Goal: Check status: Check status

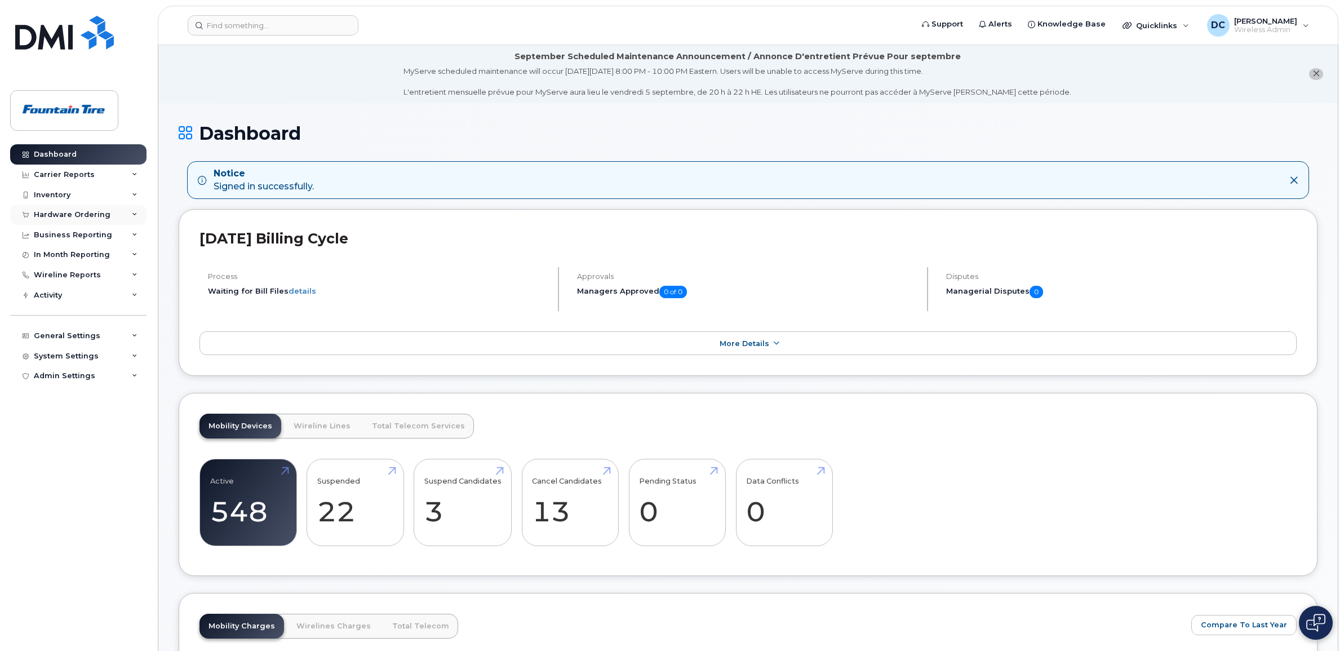
click at [88, 216] on div "Hardware Ordering" at bounding box center [72, 214] width 77 height 9
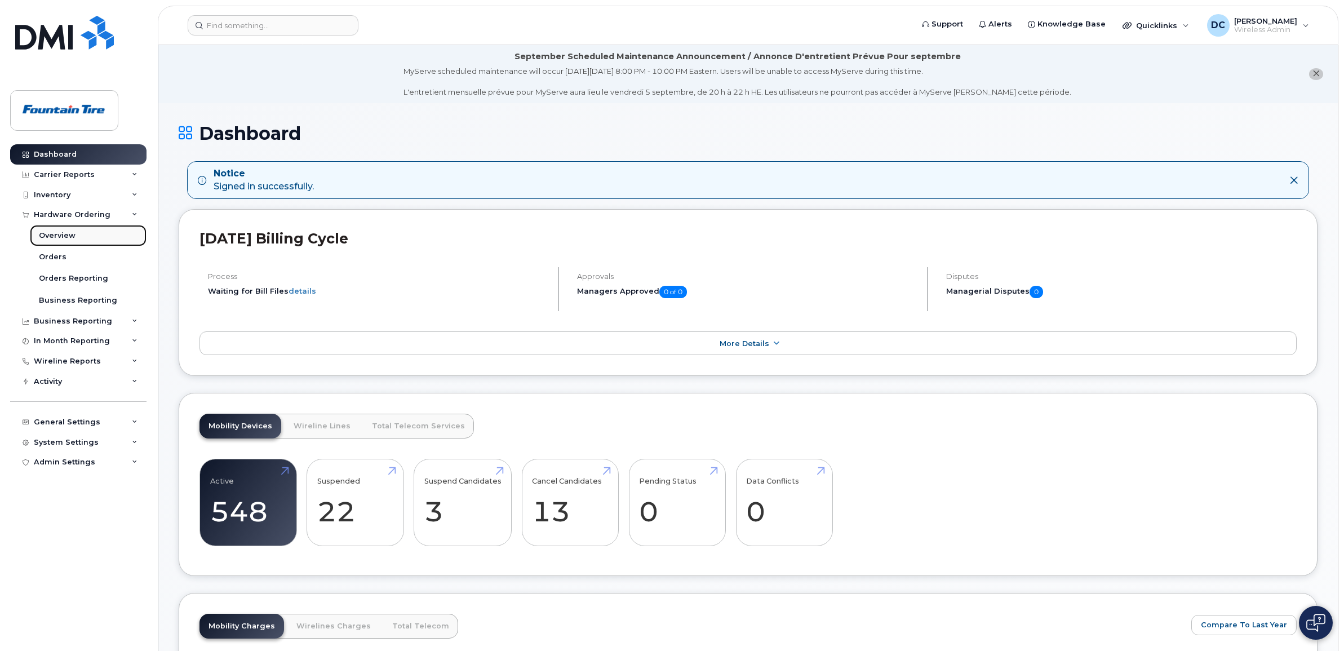
click at [74, 238] on link "Overview" at bounding box center [88, 235] width 117 height 21
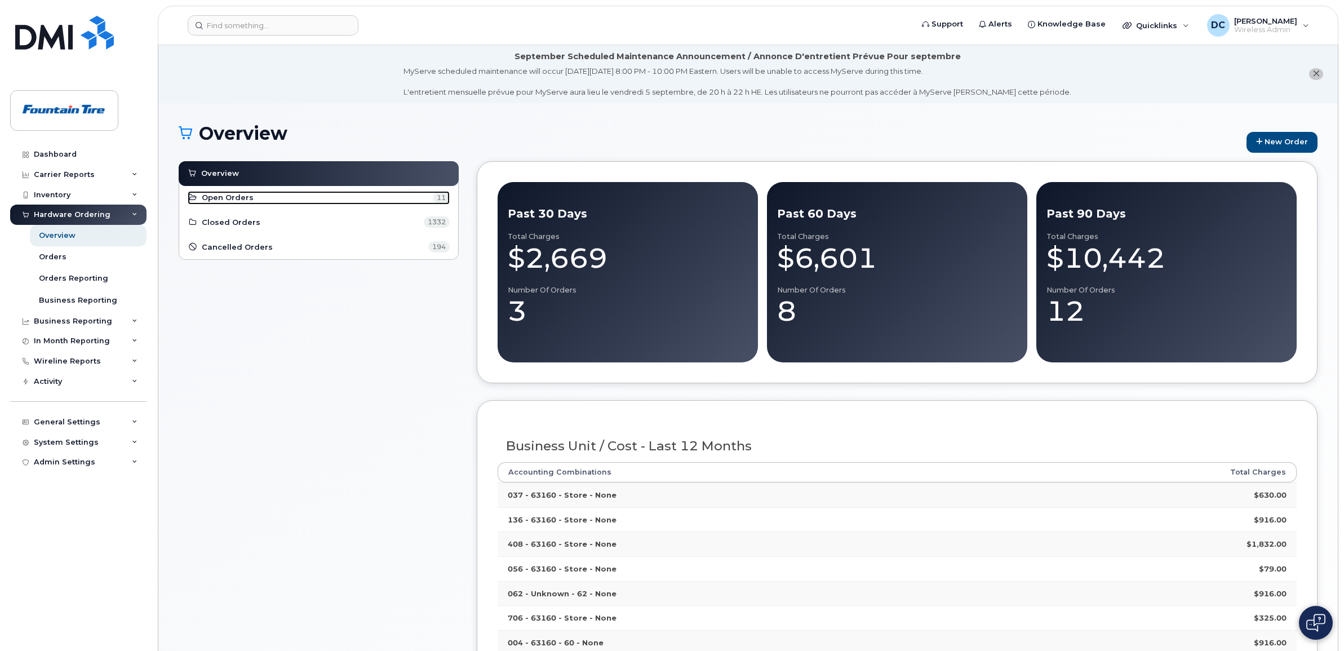
click at [218, 199] on span "Open Orders" at bounding box center [228, 197] width 52 height 11
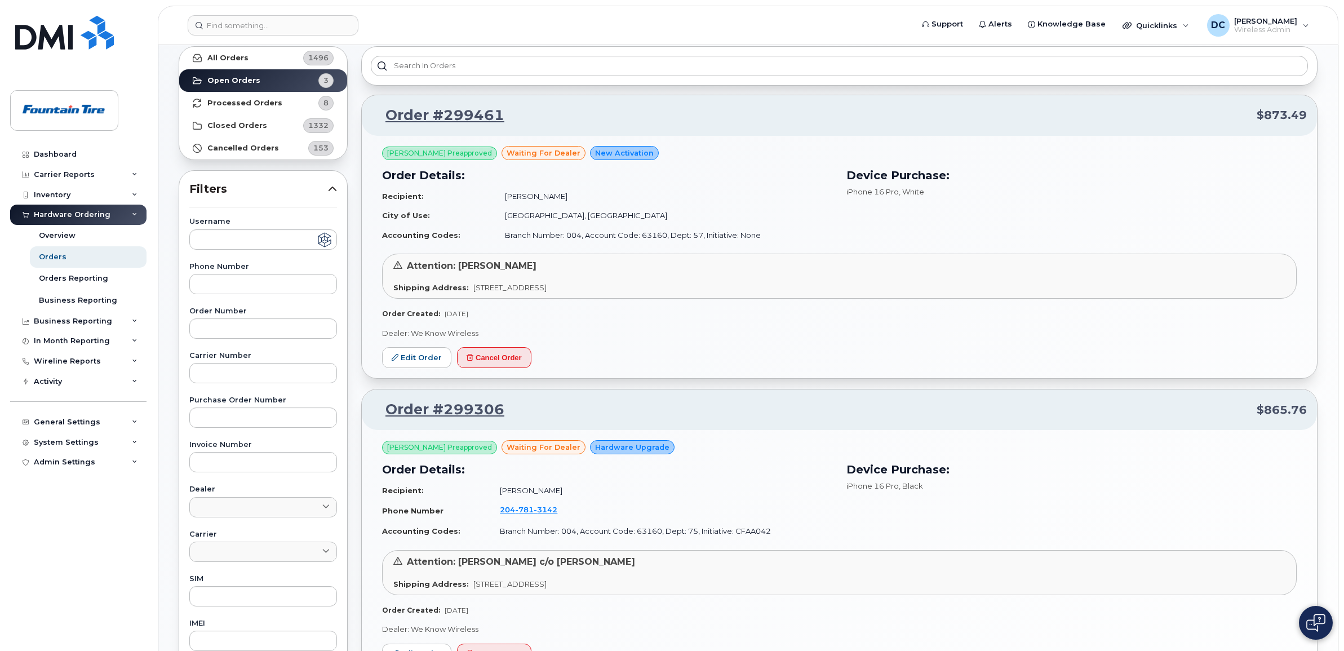
scroll to position [37, 0]
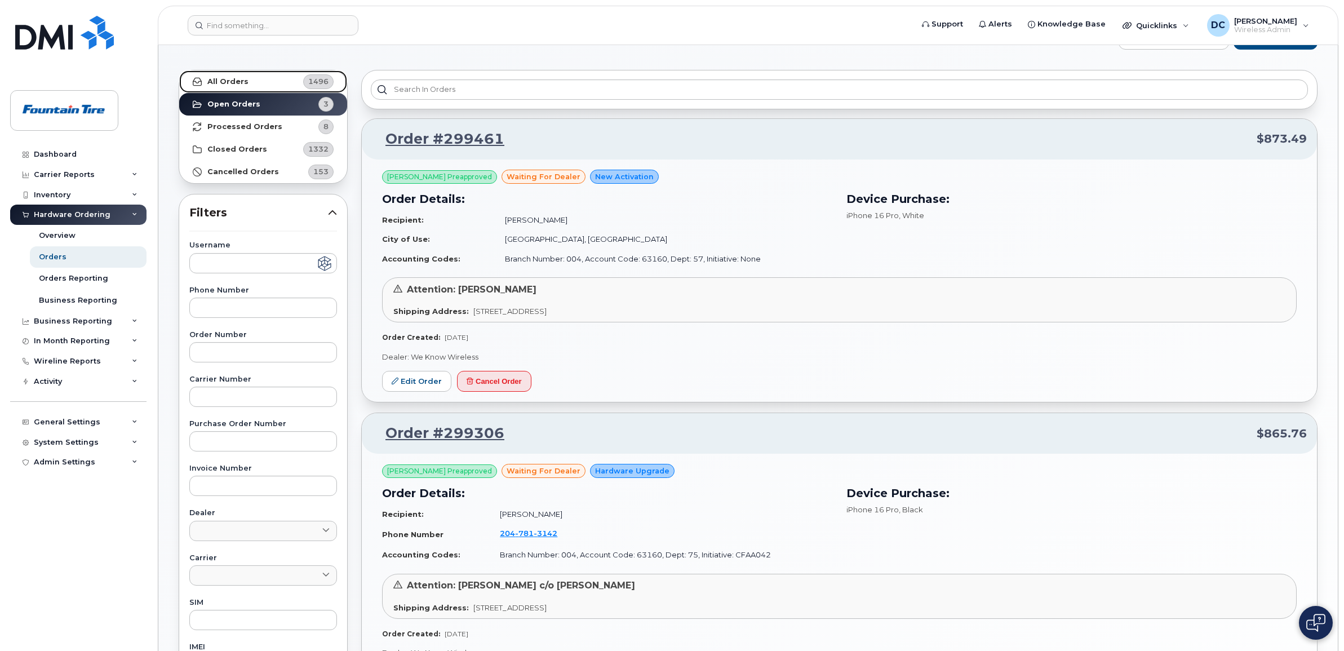
click at [257, 79] on link "All Orders 1496" at bounding box center [263, 81] width 168 height 23
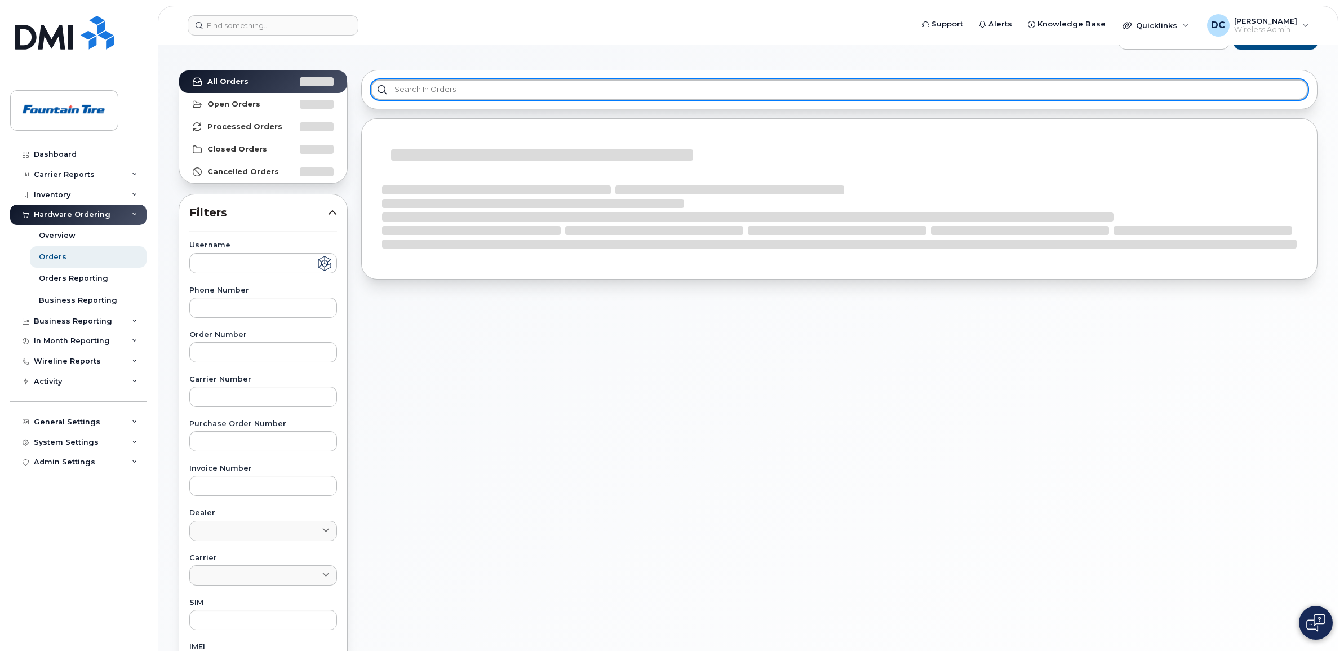
click at [408, 89] on input "text" at bounding box center [839, 89] width 937 height 20
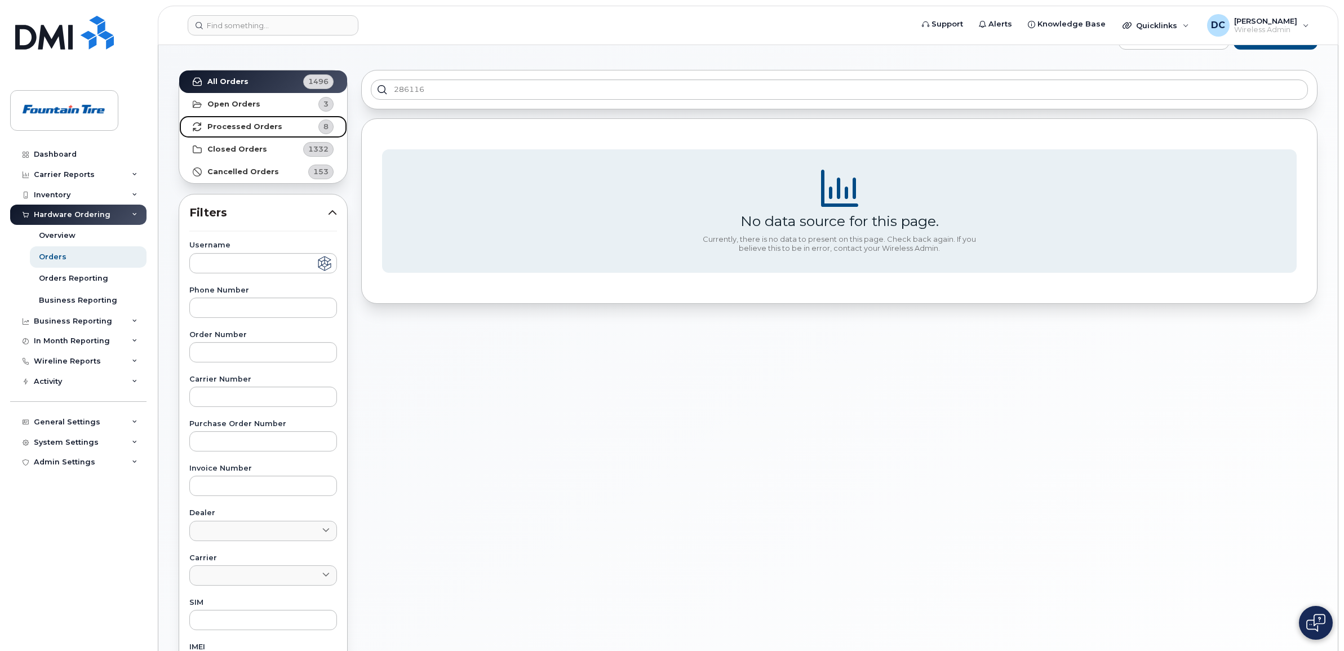
click at [250, 127] on strong "Processed Orders" at bounding box center [244, 126] width 75 height 9
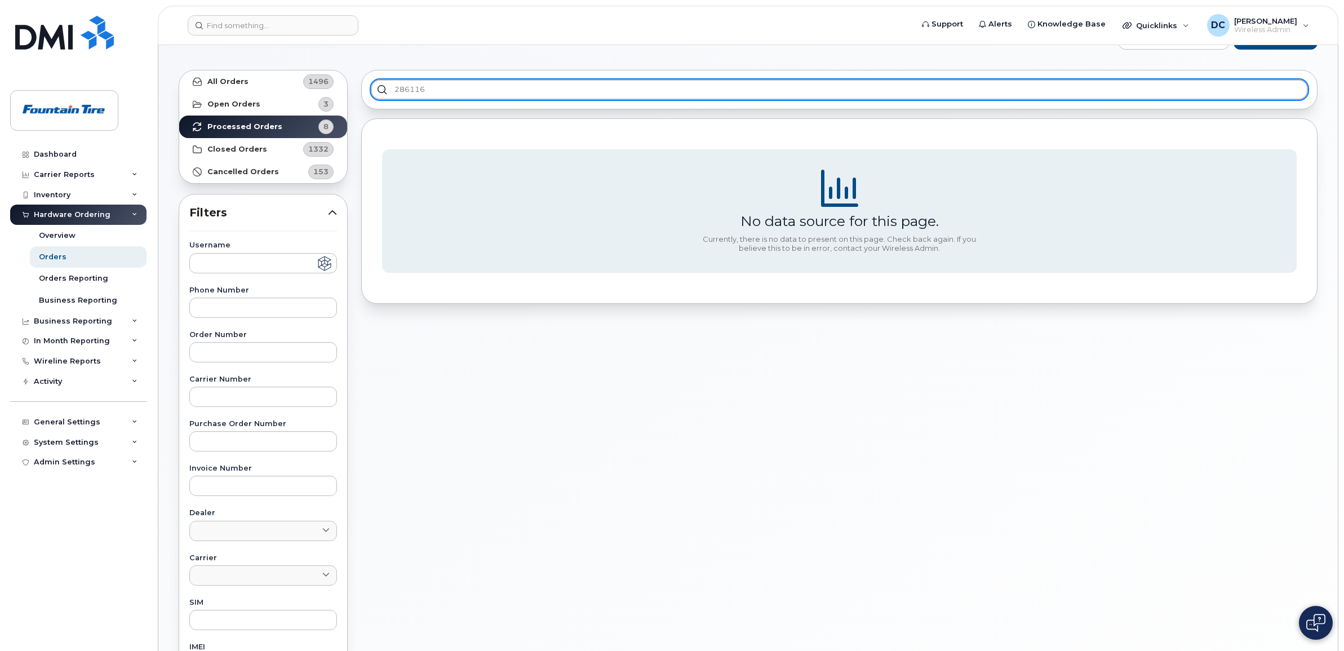
click at [866, 91] on input "286116" at bounding box center [839, 89] width 937 height 20
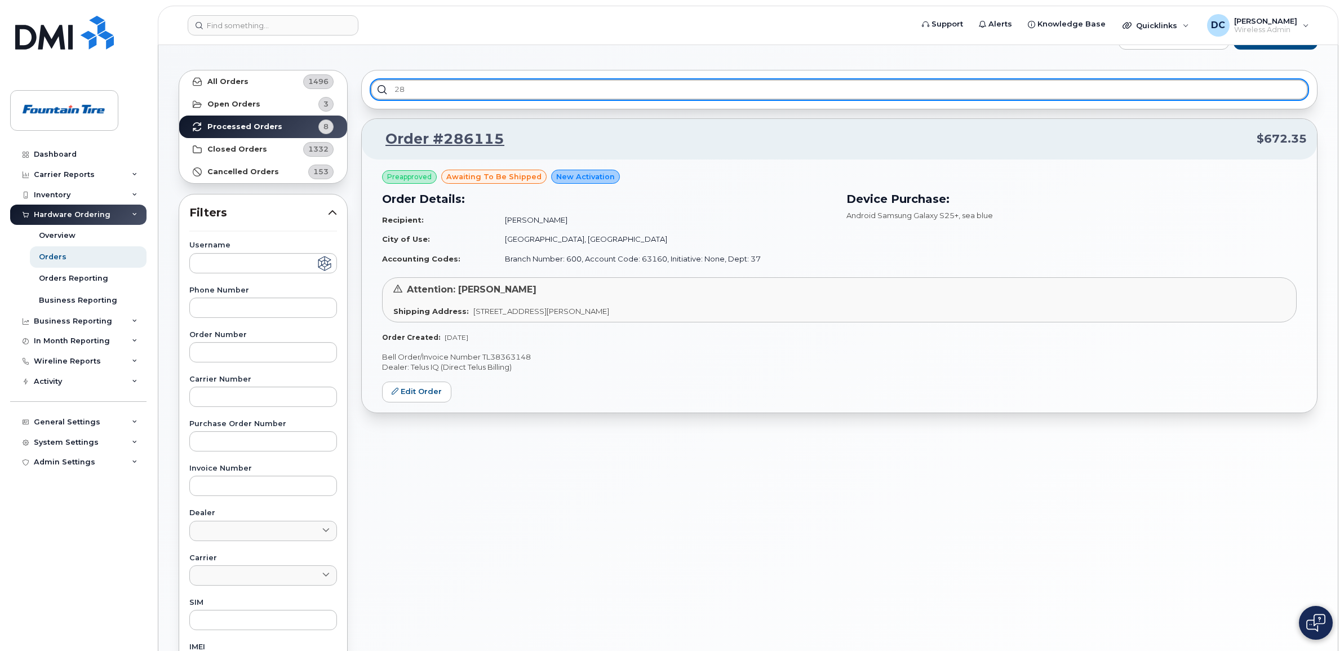
type input "2"
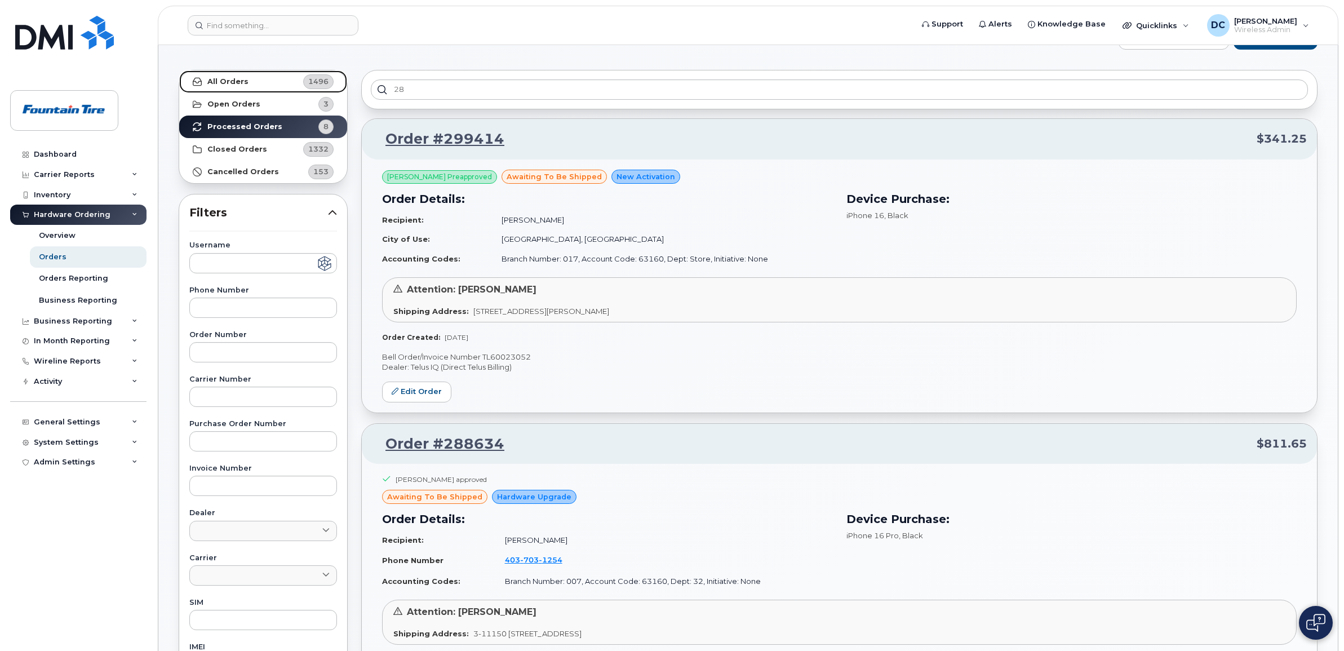
click at [266, 80] on link "All Orders 1496" at bounding box center [263, 81] width 168 height 23
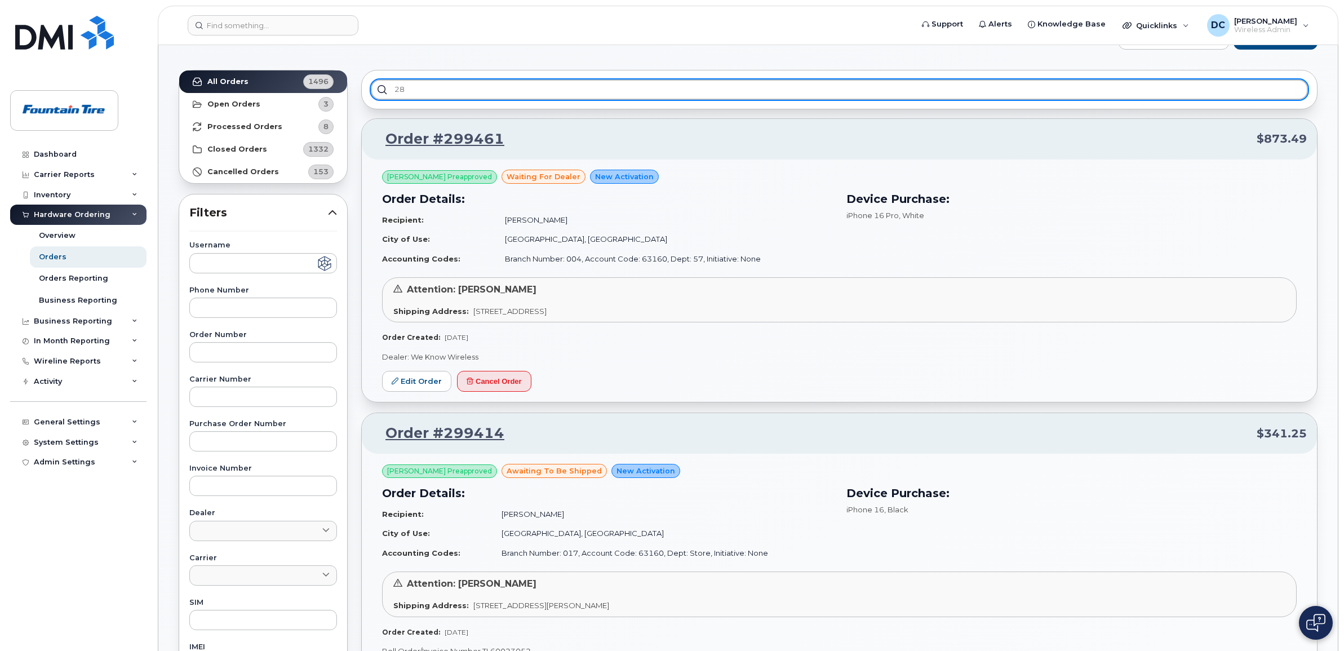
click at [440, 92] on input "28" at bounding box center [839, 89] width 937 height 20
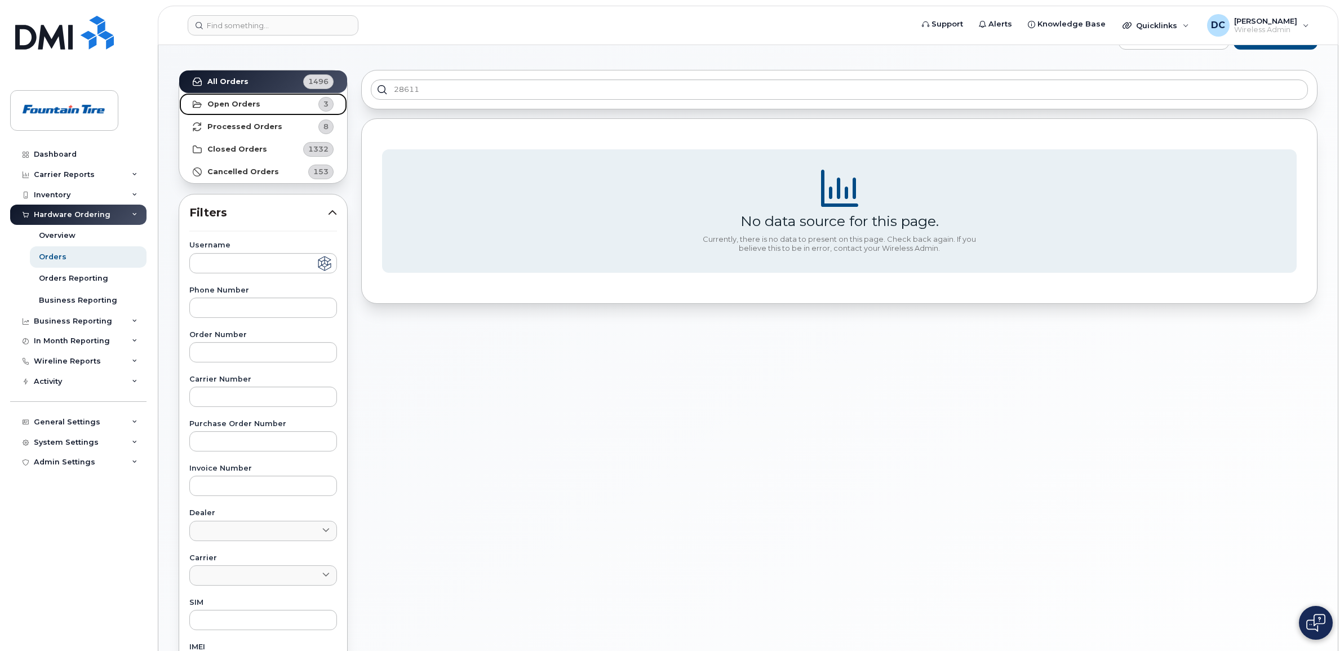
click at [252, 101] on strong "Open Orders" at bounding box center [233, 104] width 53 height 9
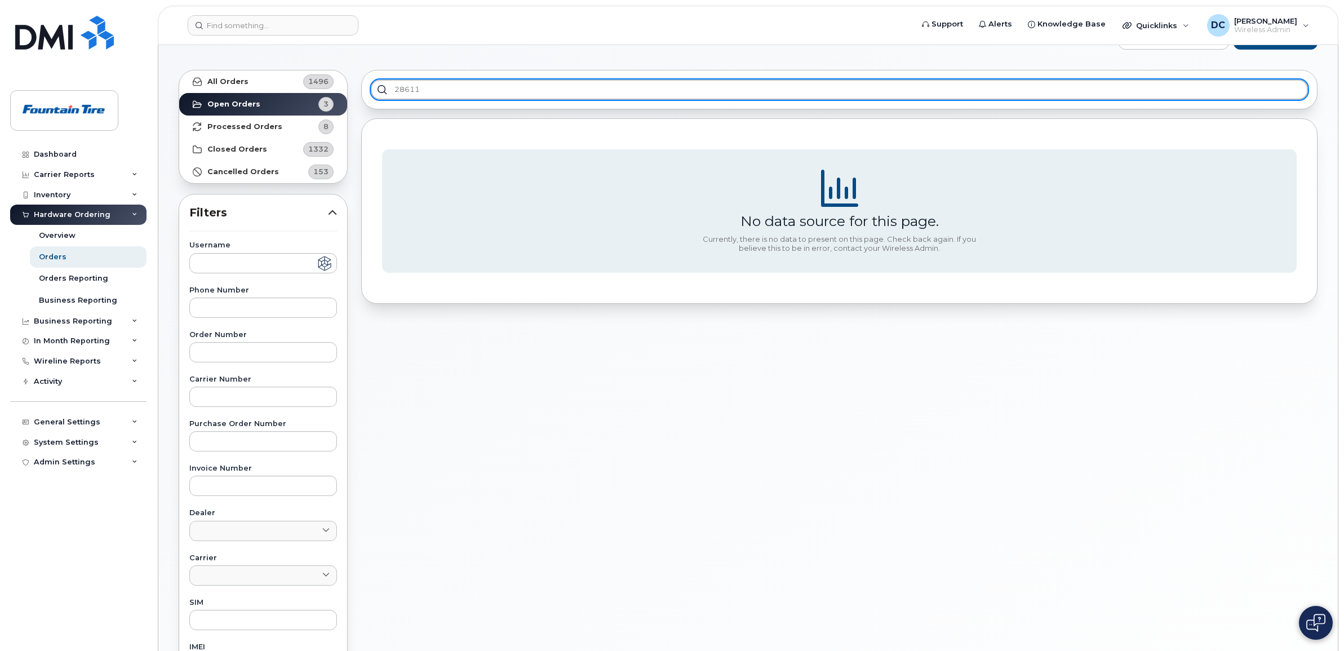
click at [429, 88] on input "28611" at bounding box center [839, 89] width 937 height 20
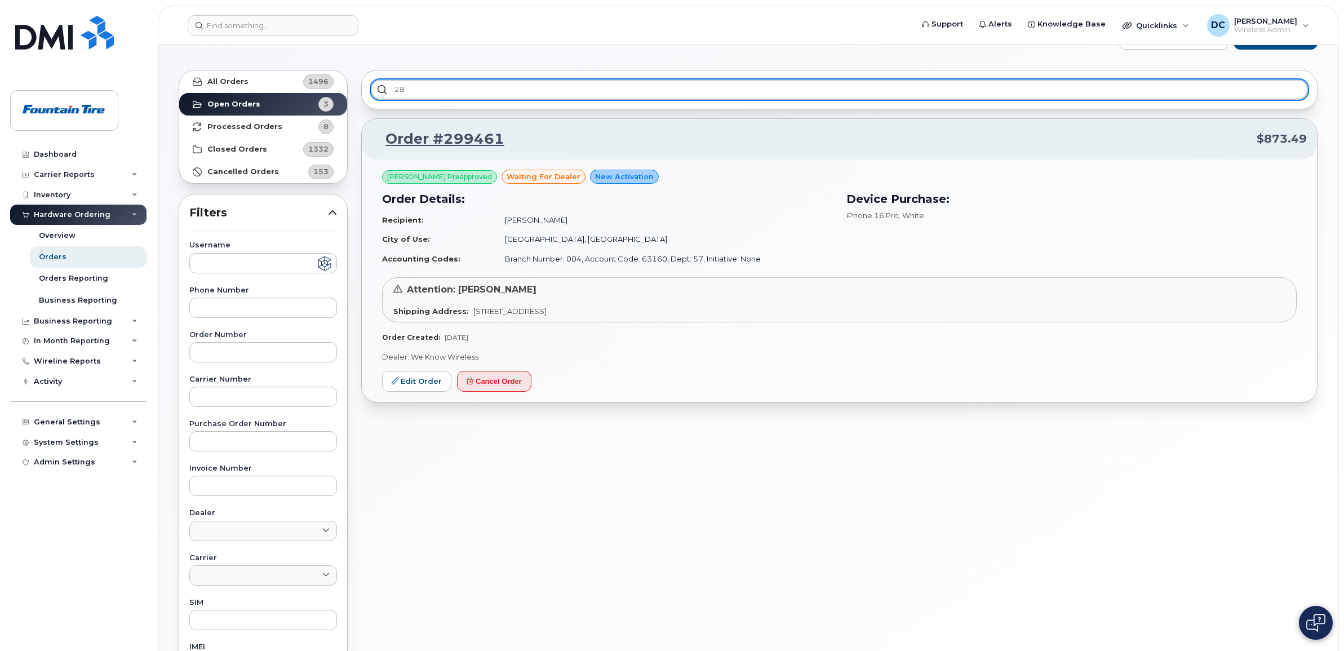
type input "2"
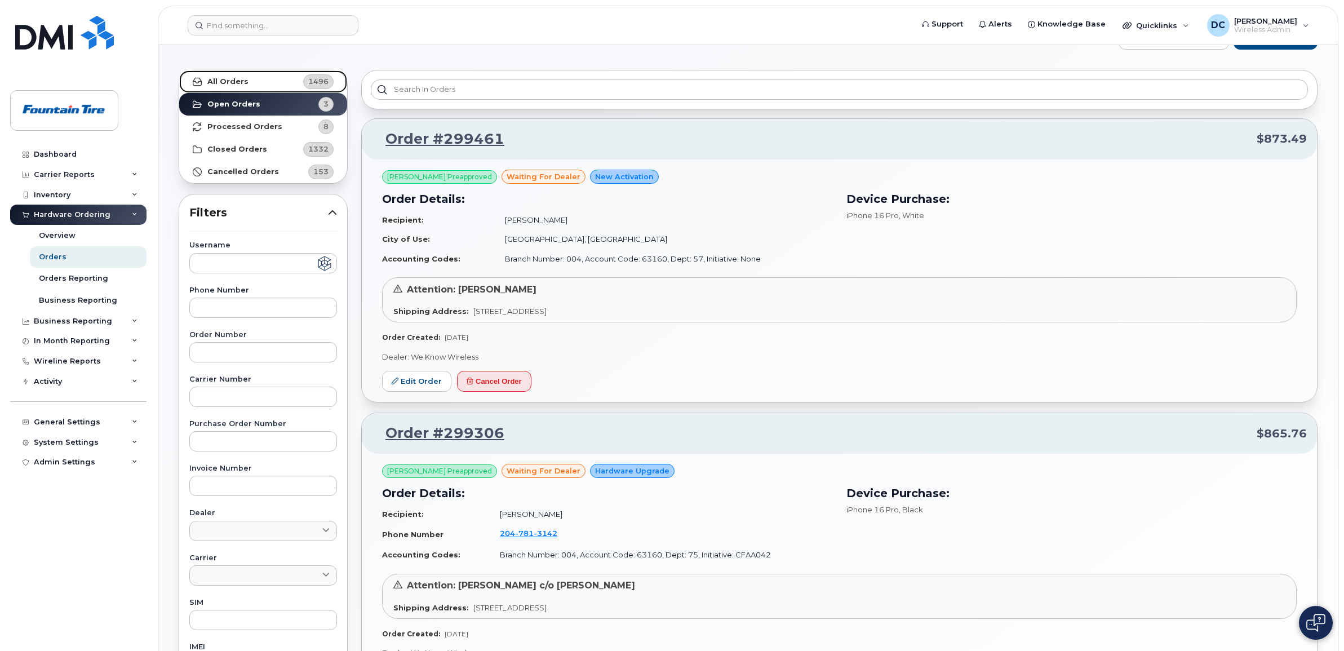
click at [233, 83] on strong "All Orders" at bounding box center [227, 81] width 41 height 9
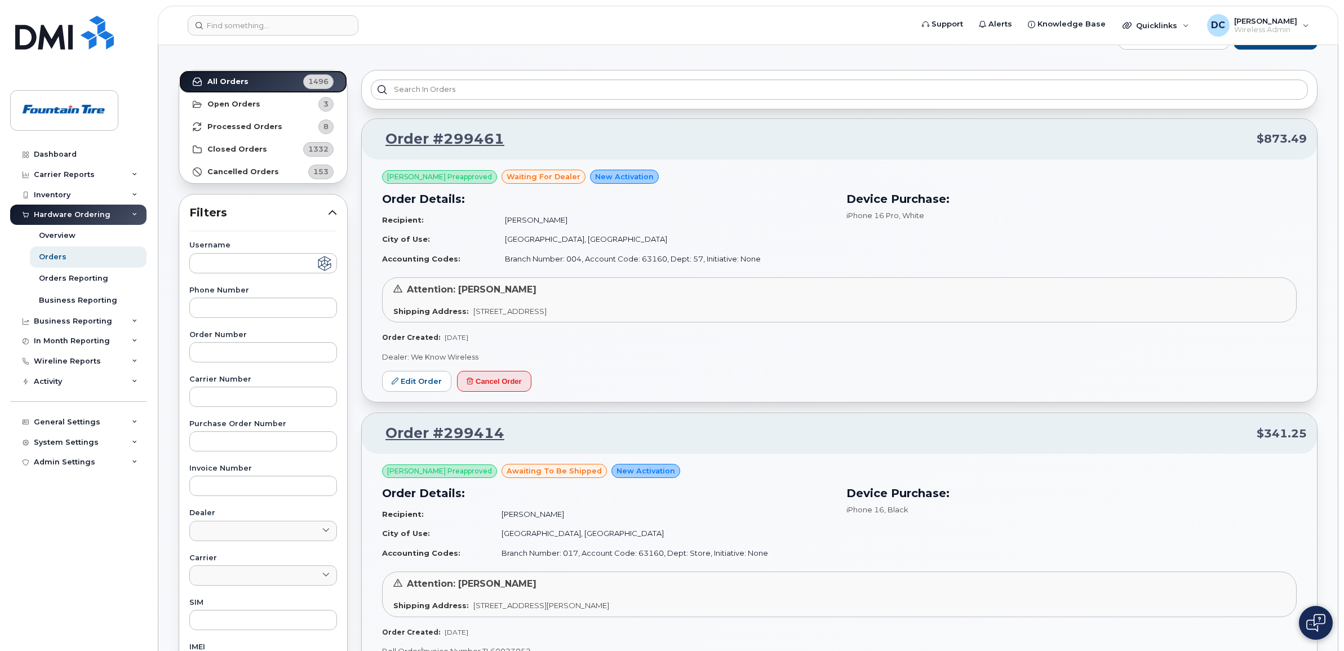
click at [233, 79] on strong "All Orders" at bounding box center [227, 81] width 41 height 9
click at [240, 167] on strong "Cancelled Orders" at bounding box center [243, 171] width 72 height 9
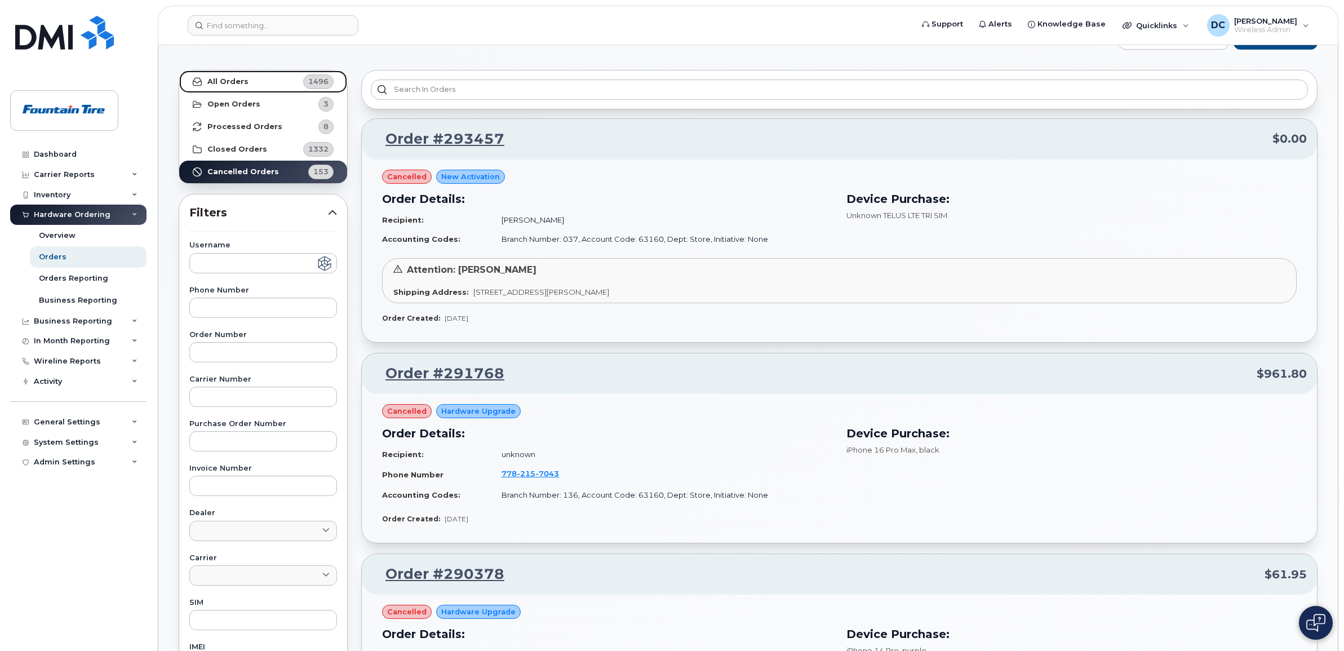
click at [249, 80] on link "All Orders 1496" at bounding box center [263, 81] width 168 height 23
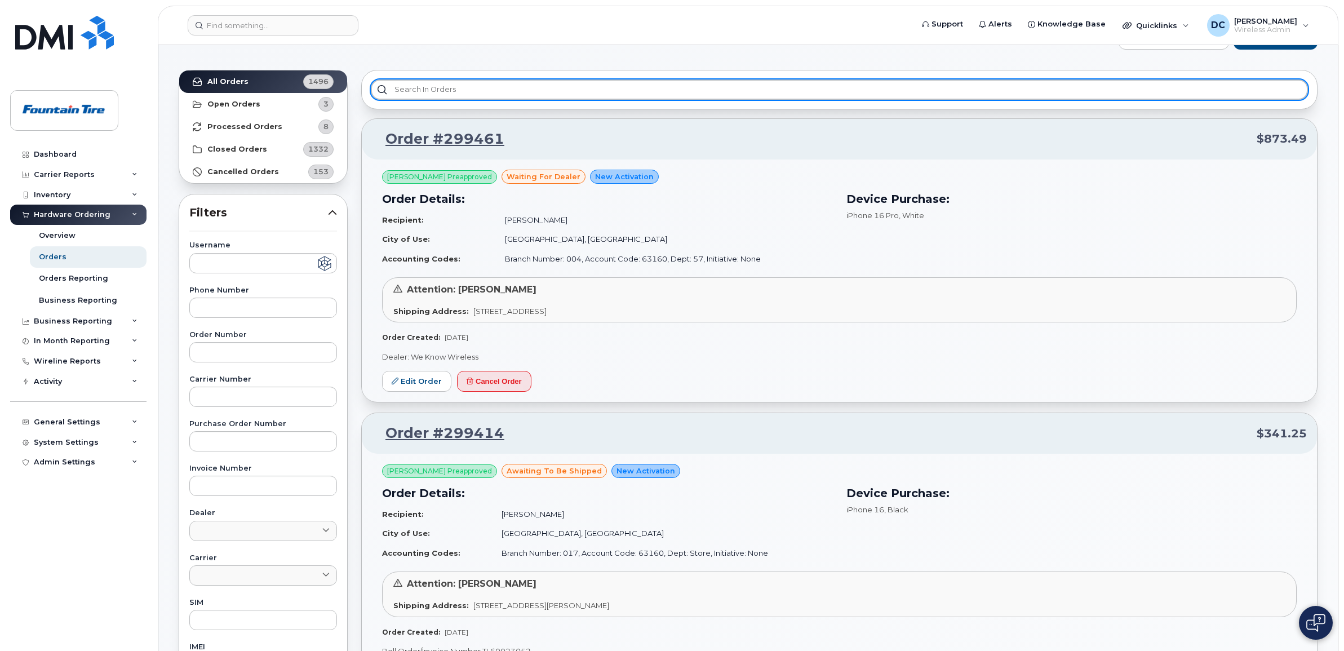
click at [436, 91] on input "text" at bounding box center [839, 89] width 937 height 20
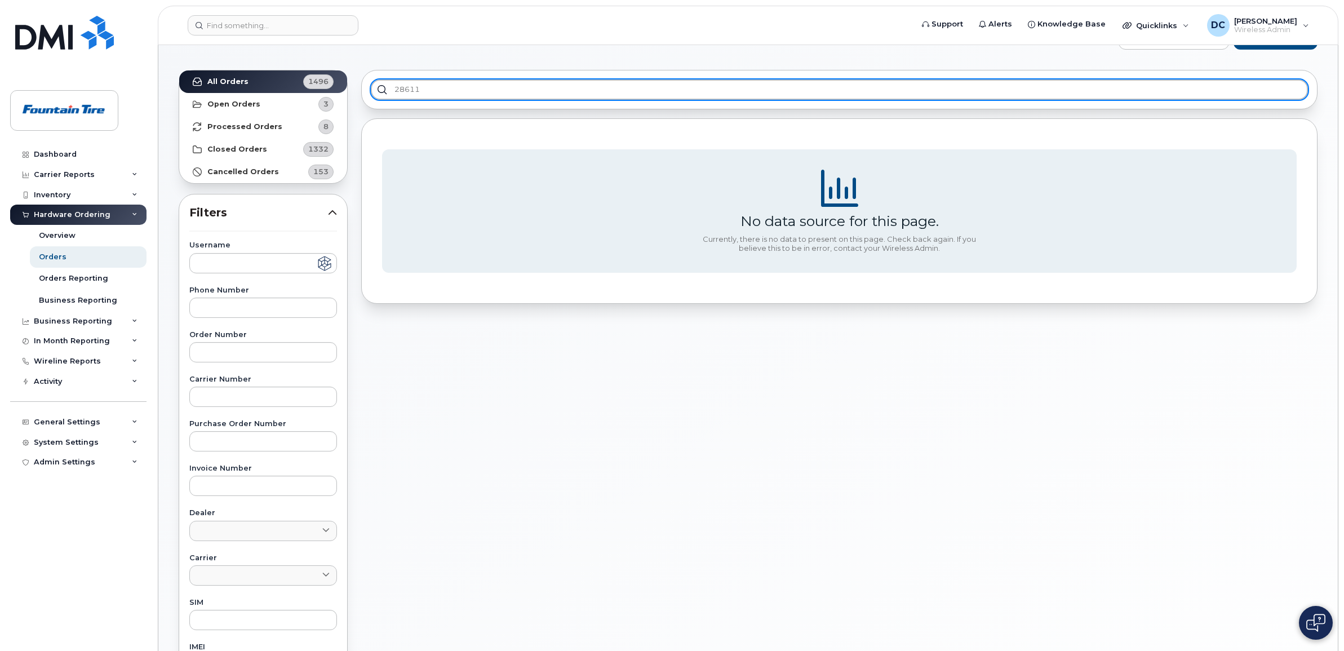
type input "28611"
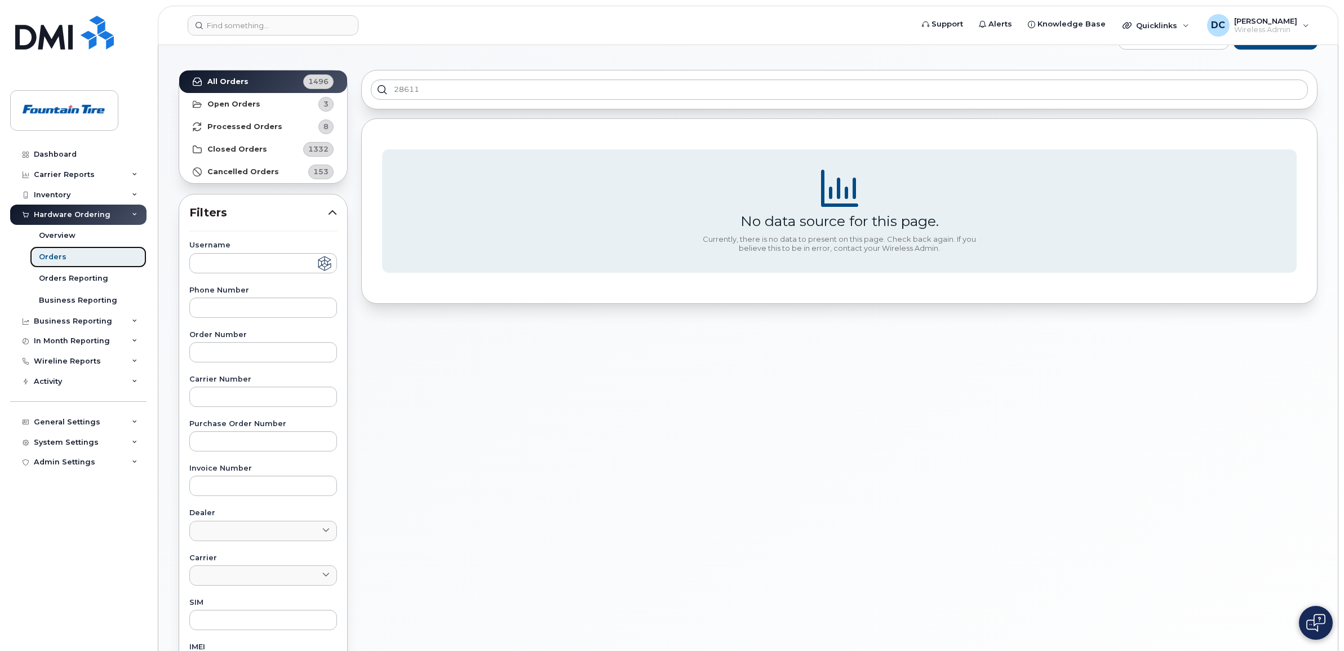
click at [65, 258] on link "Orders" at bounding box center [88, 256] width 117 height 21
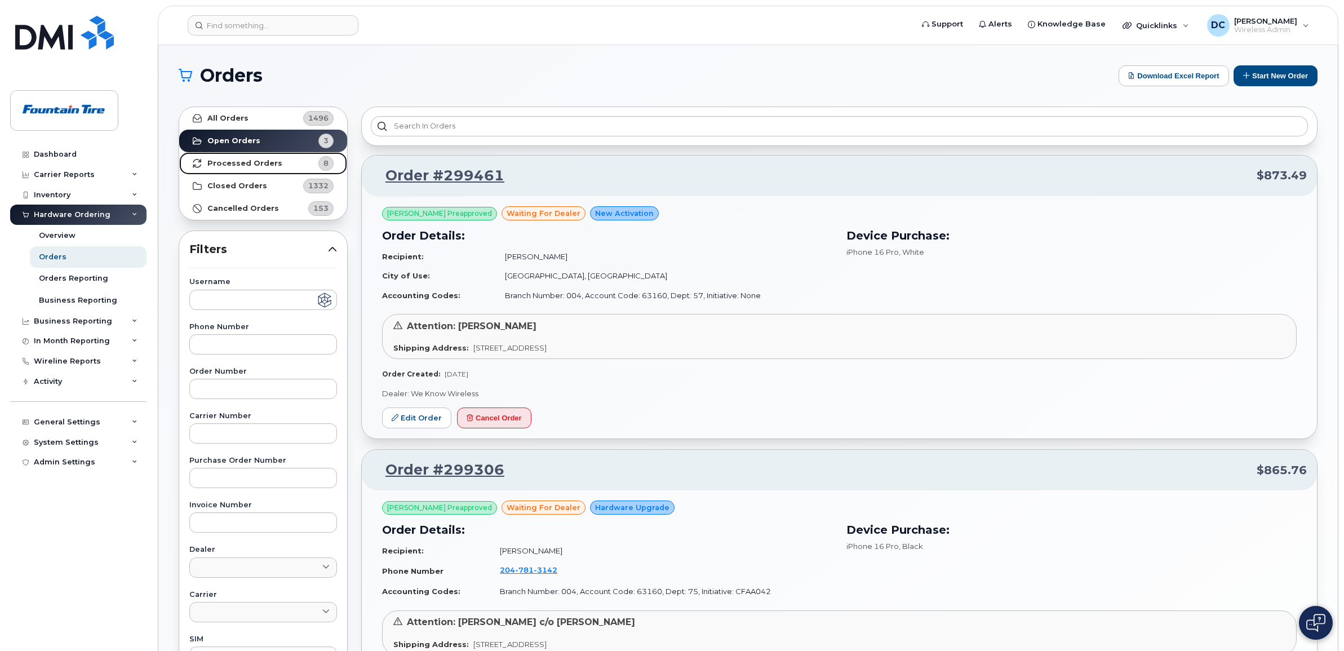
click at [255, 165] on strong "Processed Orders" at bounding box center [244, 163] width 75 height 9
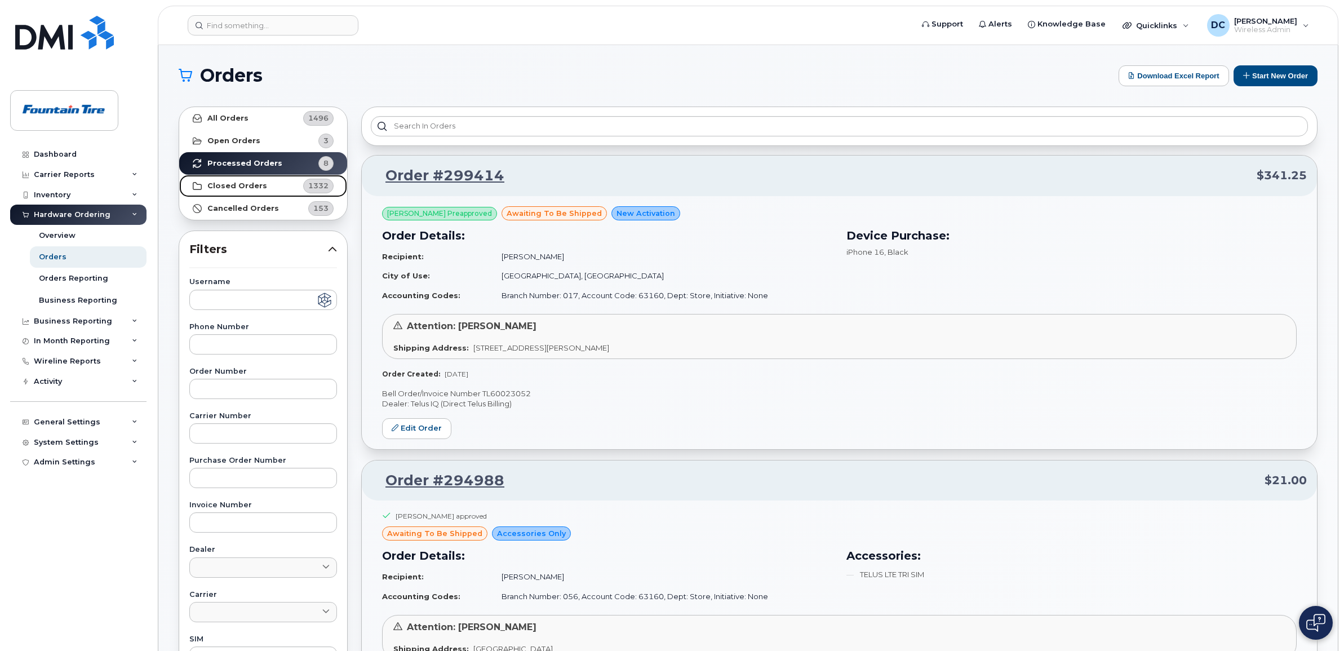
click at [250, 182] on strong "Closed Orders" at bounding box center [237, 185] width 60 height 9
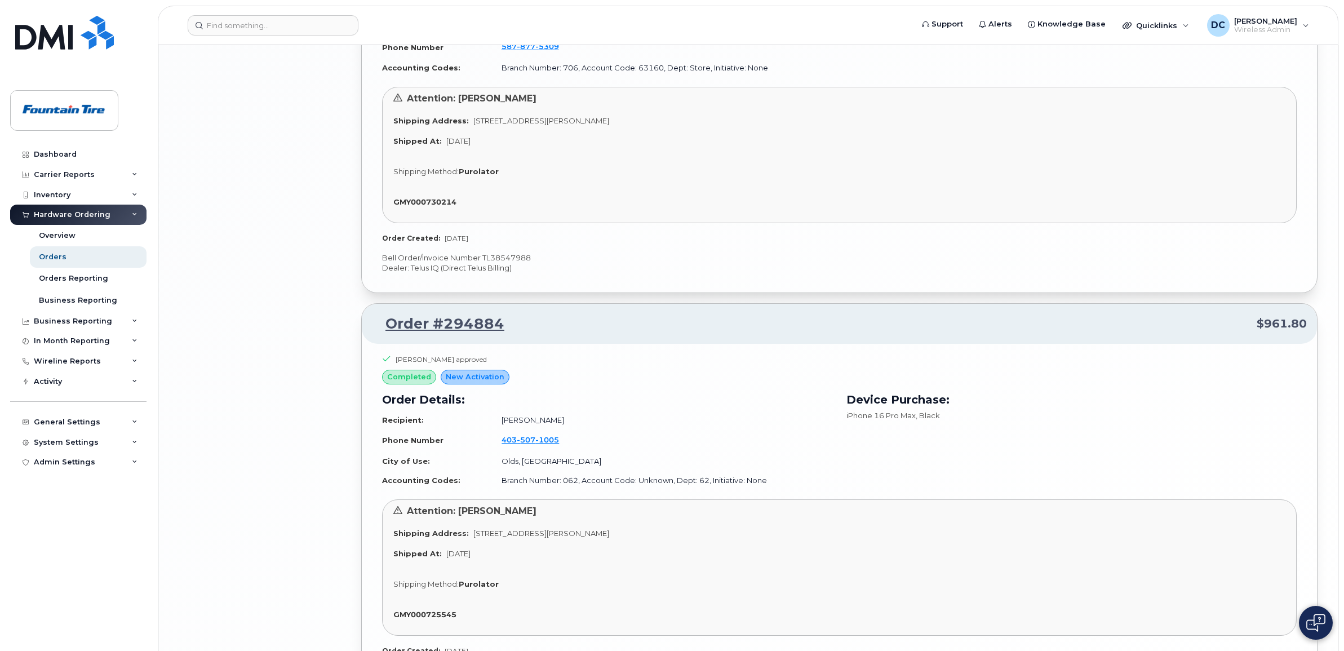
scroll to position [2738, 0]
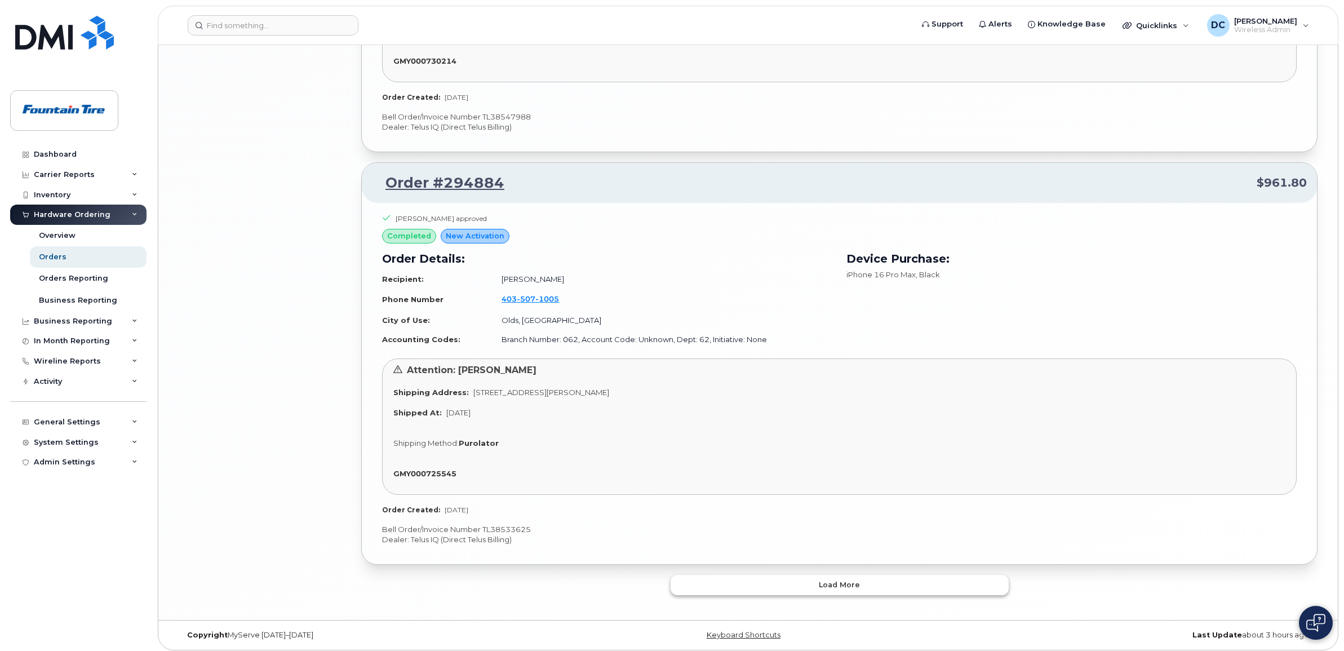
click at [788, 578] on button "Load more" at bounding box center [840, 585] width 338 height 20
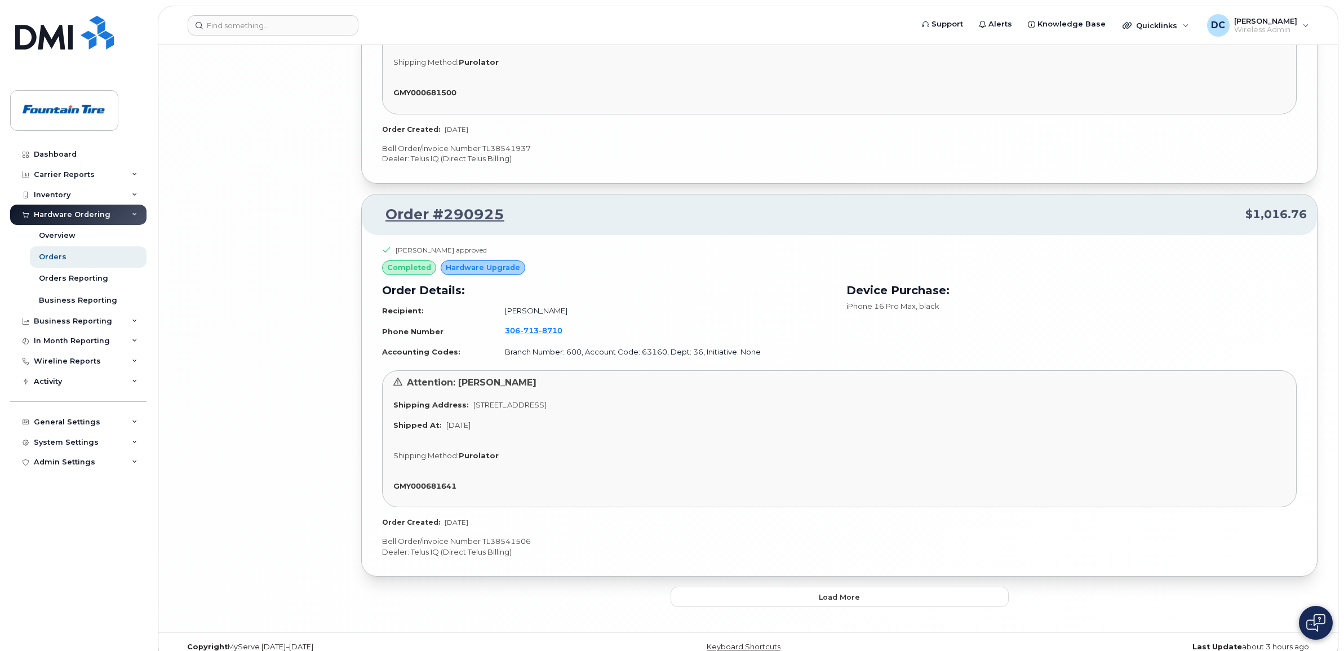
scroll to position [6011, 0]
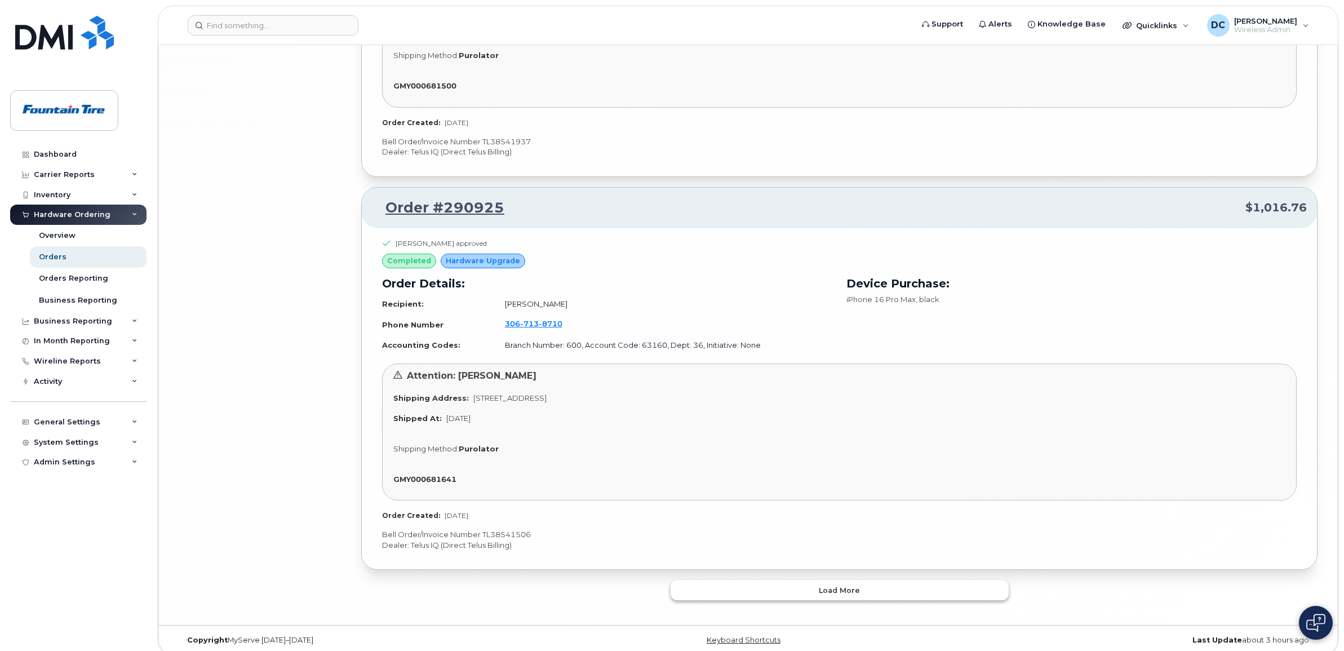
click at [839, 585] on button "Load more" at bounding box center [840, 590] width 338 height 20
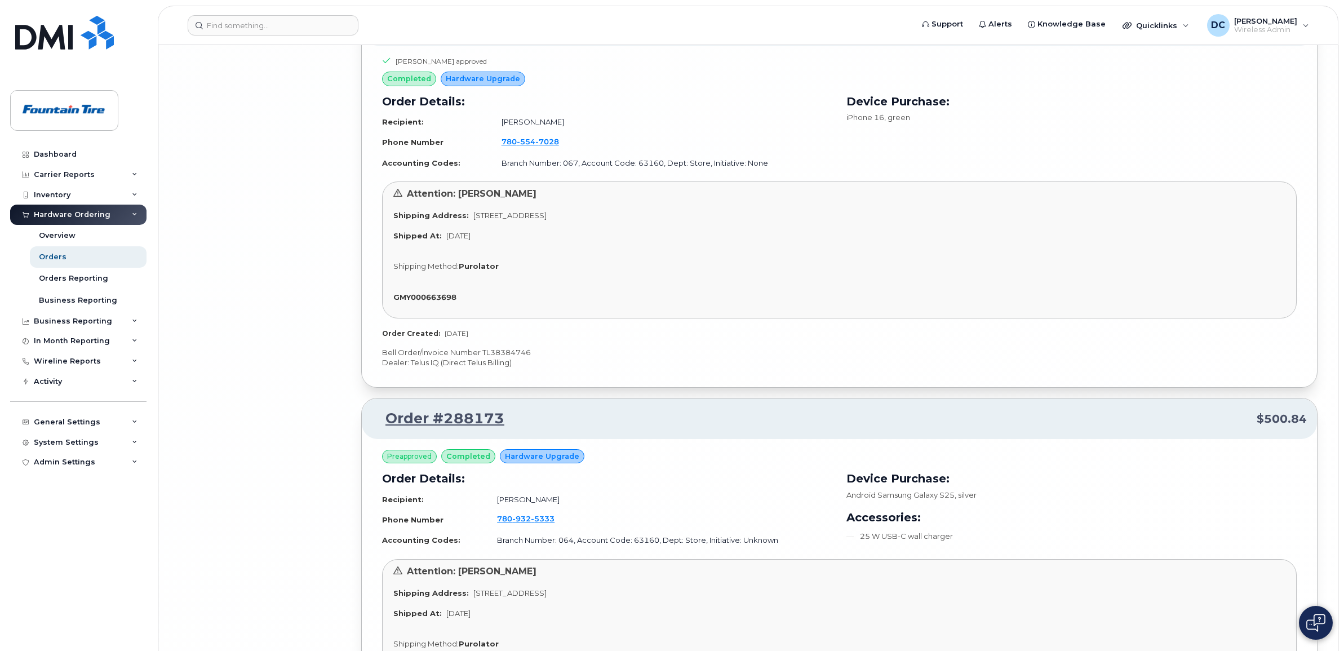
scroll to position [9583, 0]
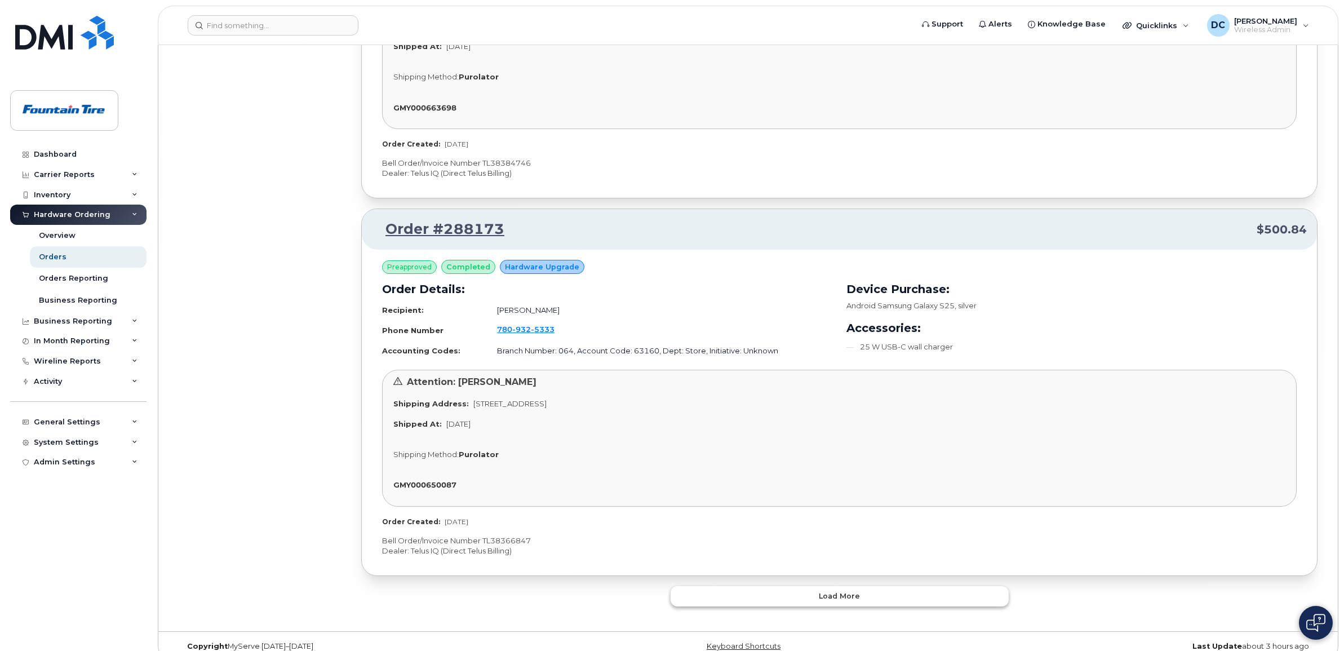
click at [864, 586] on button "Load more" at bounding box center [840, 596] width 338 height 20
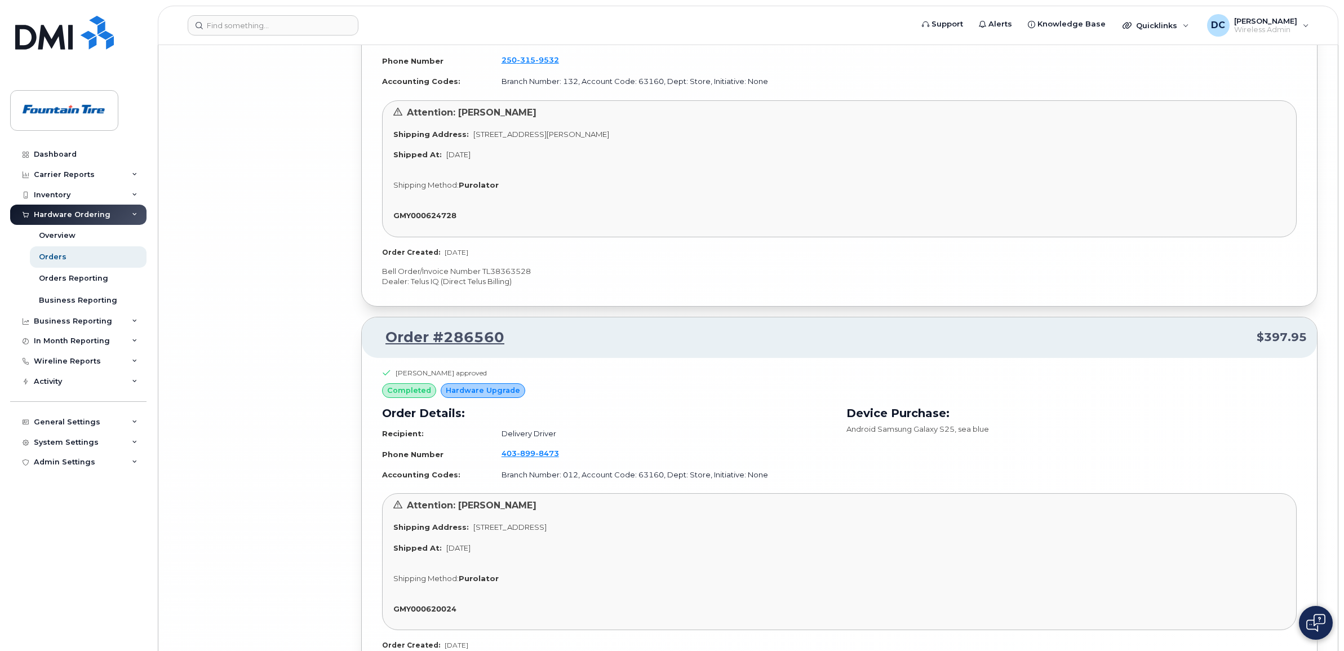
scroll to position [12661, 0]
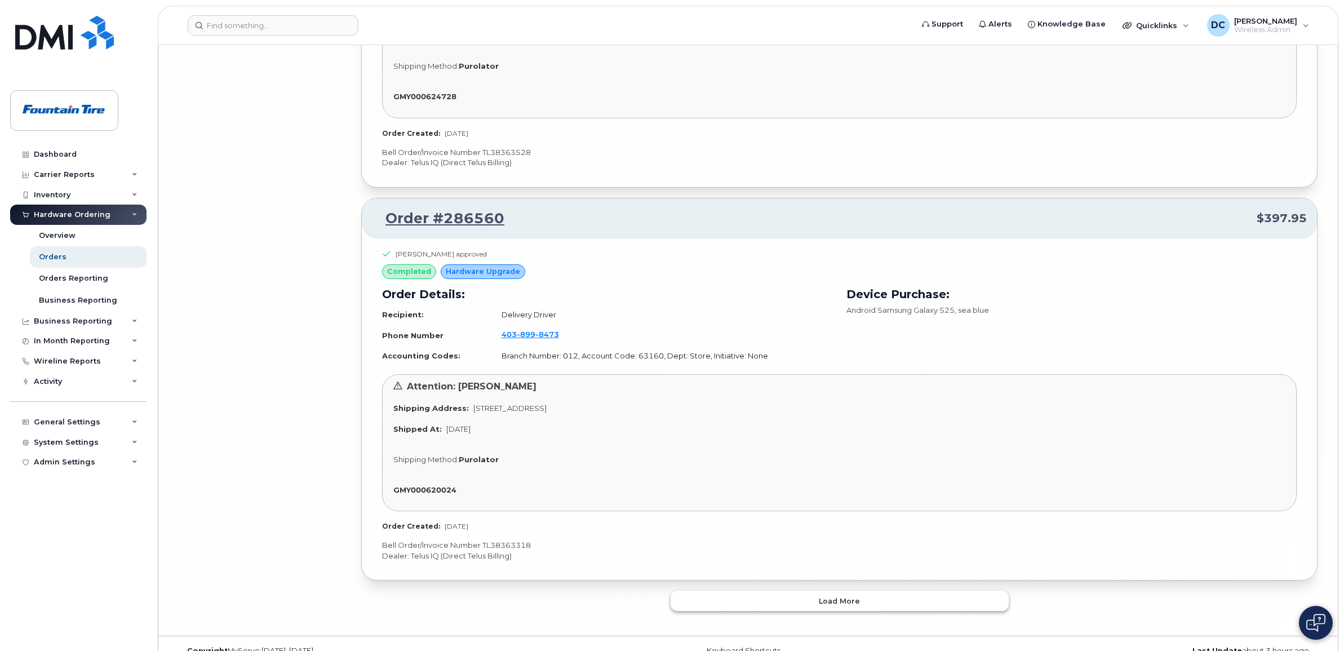
click at [860, 591] on button "Load more" at bounding box center [840, 601] width 338 height 20
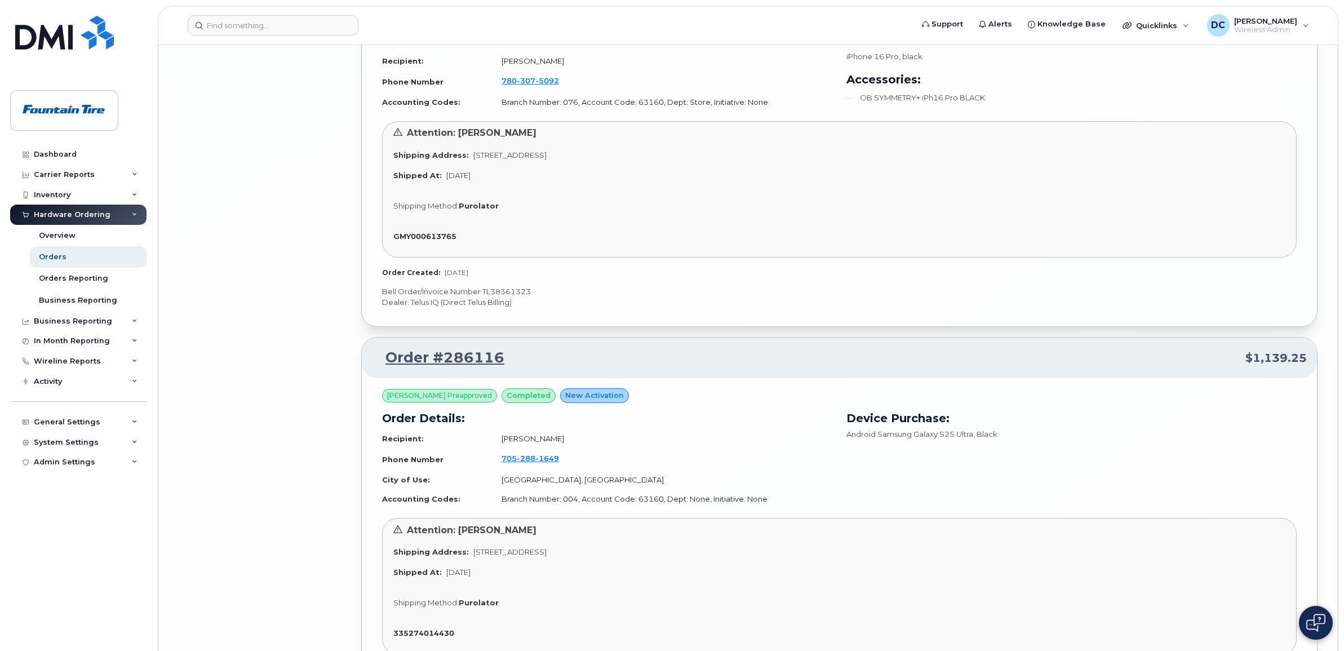
scroll to position [14422, 0]
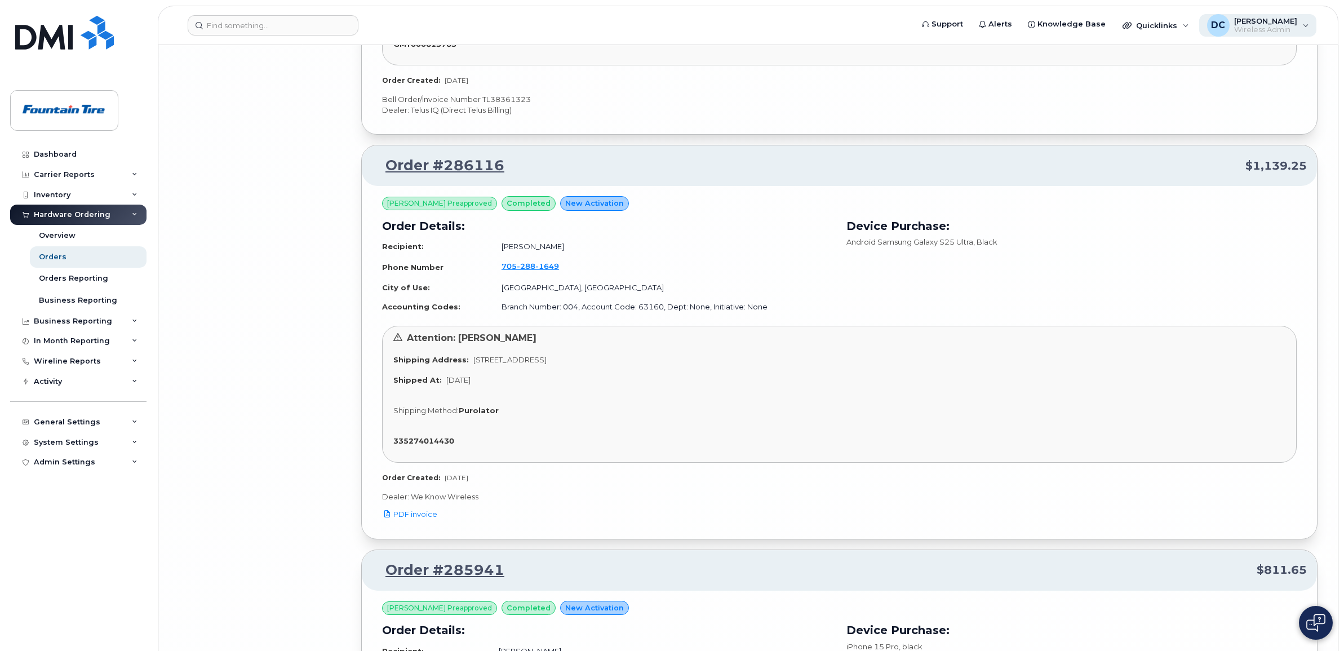
click at [1258, 25] on span "Wireless Admin" at bounding box center [1265, 29] width 63 height 9
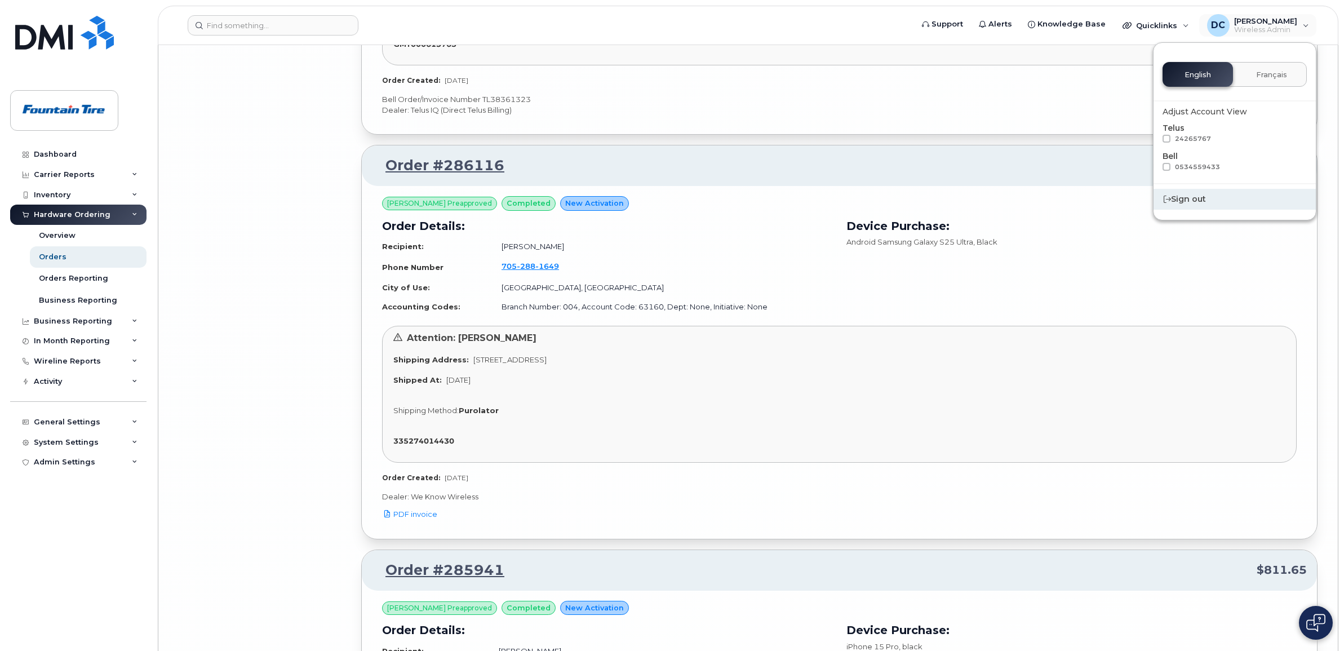
click at [1198, 200] on div "Sign out" at bounding box center [1235, 199] width 162 height 21
